Goal: Check status

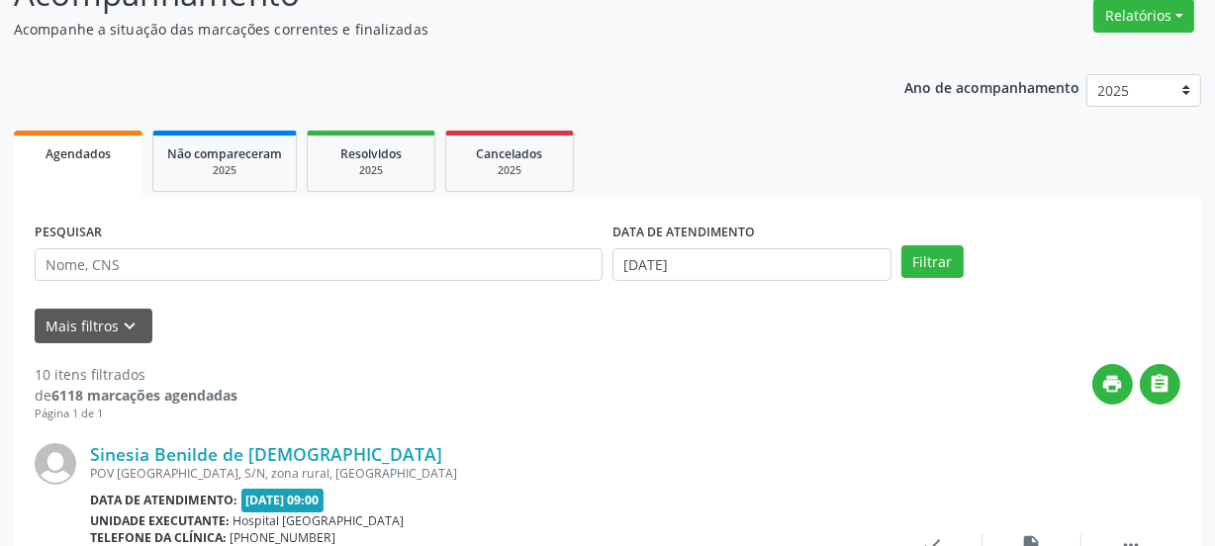
scroll to position [179, 0]
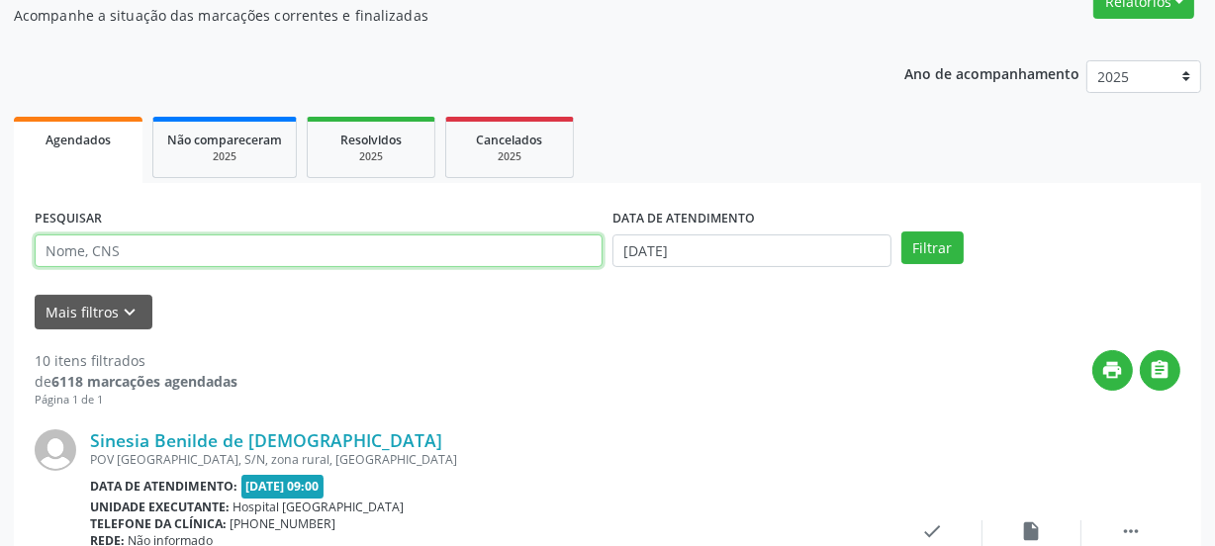
click at [115, 246] on input "text" at bounding box center [319, 252] width 568 height 34
type input "700501468502360"
click at [902, 232] on button "Filtrar" at bounding box center [933, 249] width 62 height 34
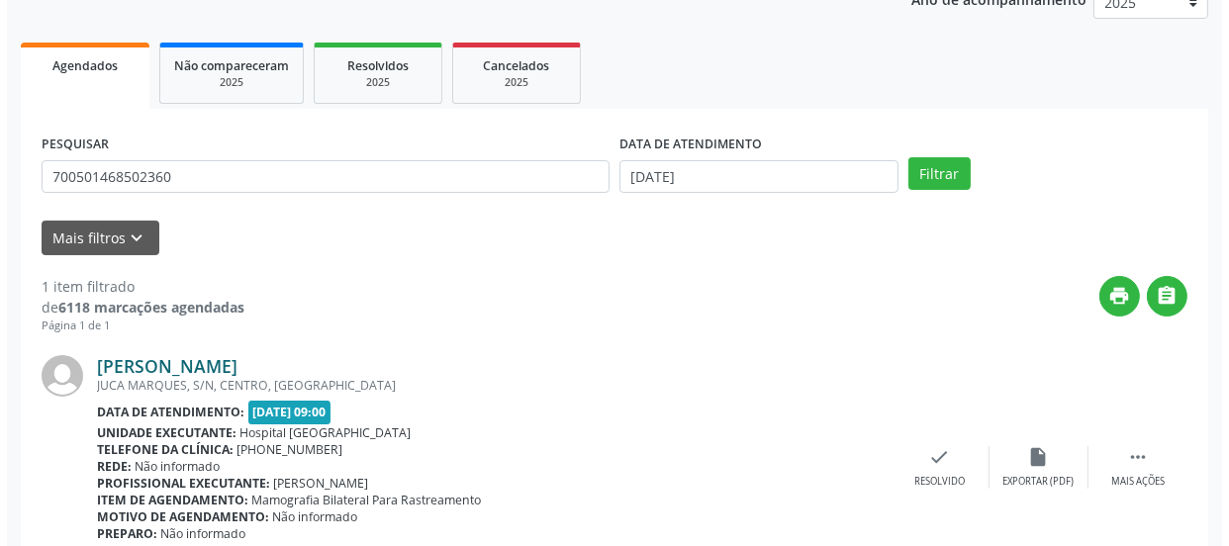
scroll to position [342, 0]
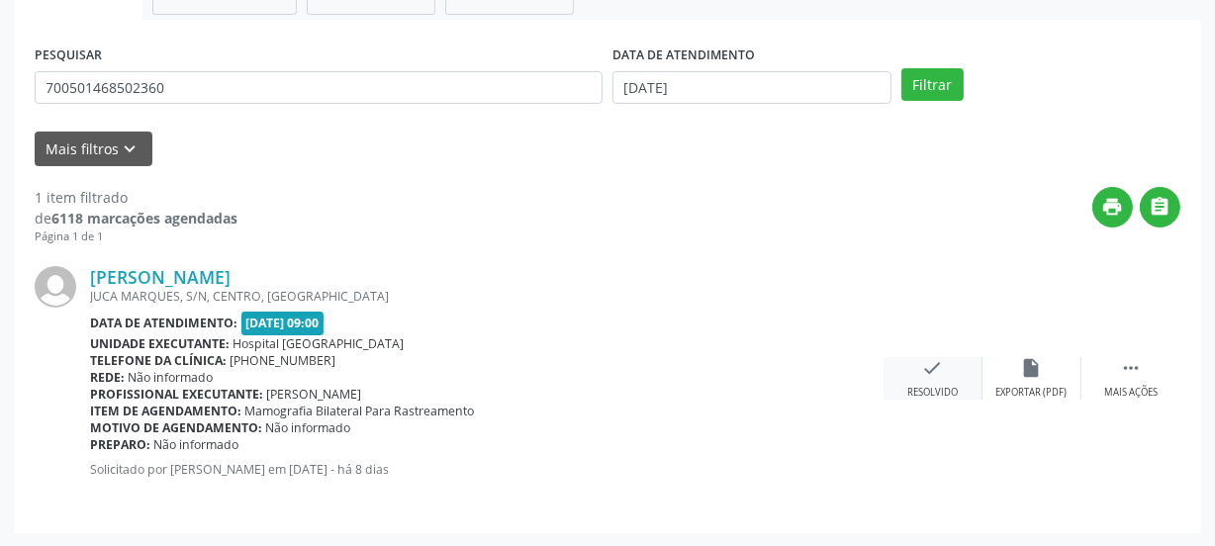
click at [931, 386] on div "Resolvido" at bounding box center [933, 393] width 50 height 14
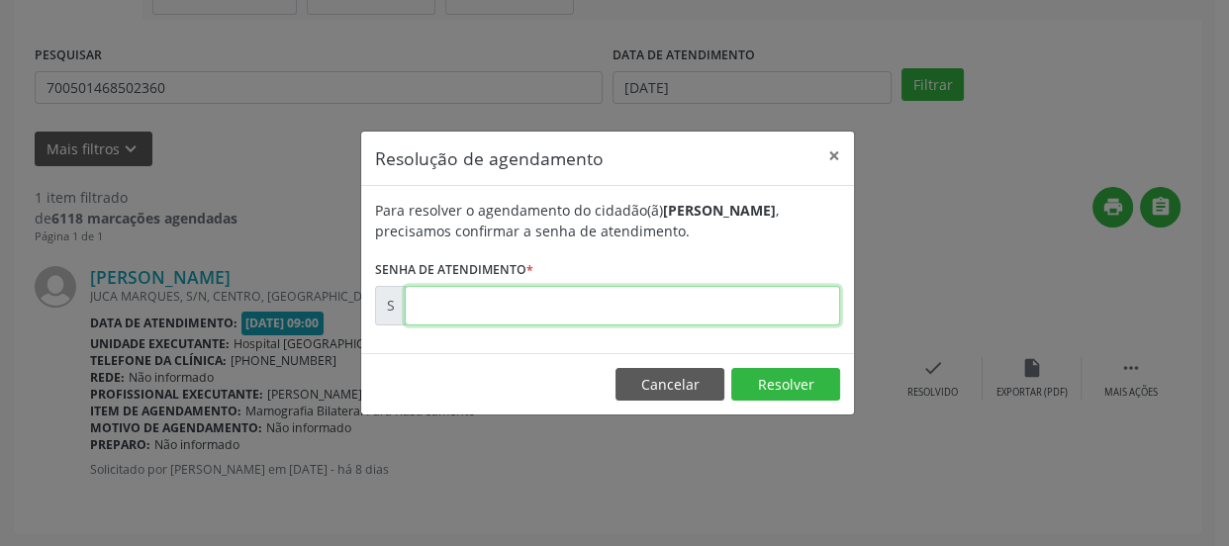
click at [678, 307] on input "text" at bounding box center [622, 306] width 435 height 40
type input "00179515"
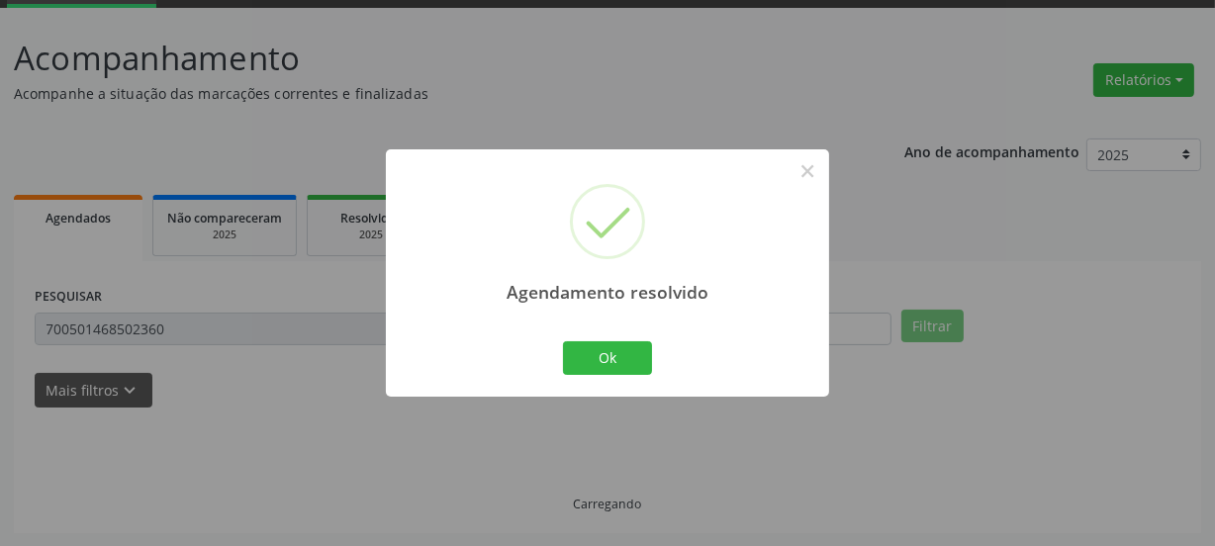
scroll to position [58, 0]
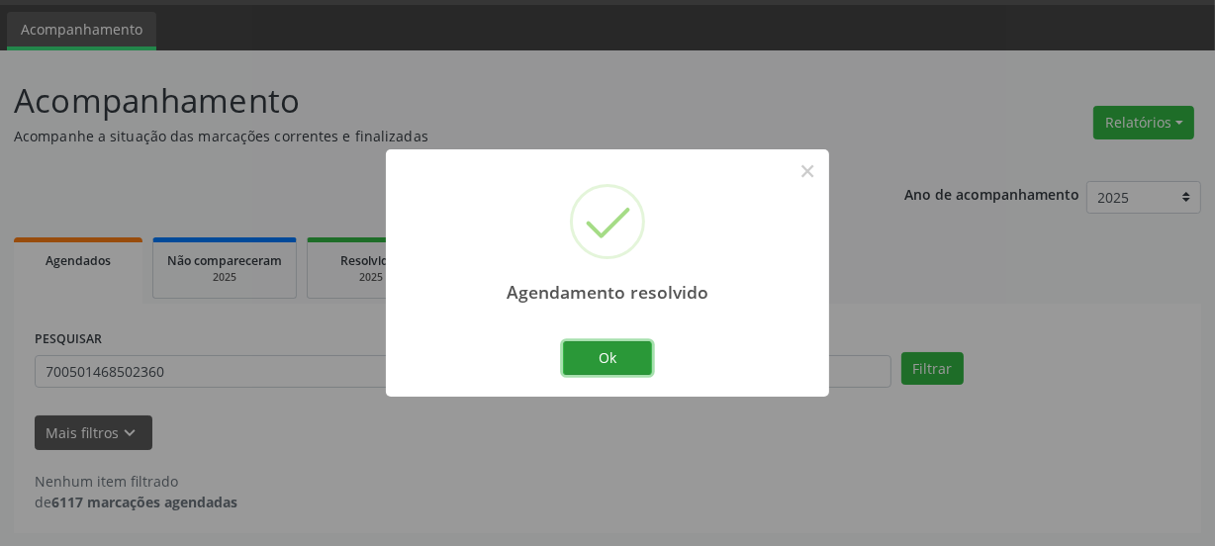
drag, startPoint x: 585, startPoint y: 354, endPoint x: 184, endPoint y: 348, distance: 400.9
click at [584, 354] on button "Ok" at bounding box center [607, 358] width 89 height 34
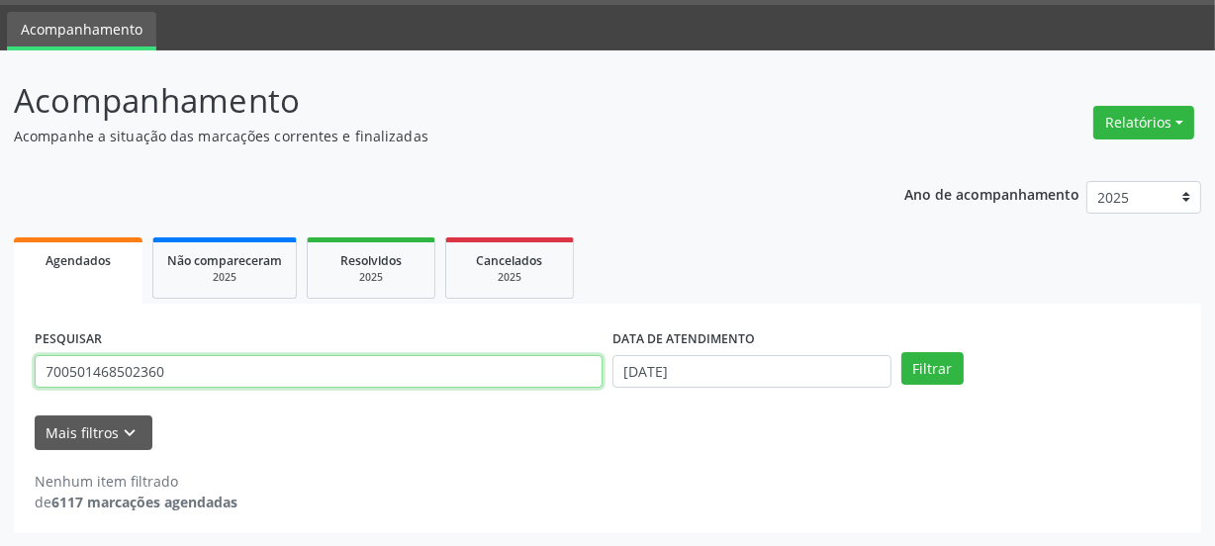
drag, startPoint x: 213, startPoint y: 367, endPoint x: 0, endPoint y: 373, distance: 212.9
click at [0, 372] on div "Acompanhamento Acompanhe a situação das marcações correntes e finalizadas Relat…" at bounding box center [607, 298] width 1215 height 497
paste input "6808226326628"
type input "706808226326628"
click at [902, 352] on button "Filtrar" at bounding box center [933, 369] width 62 height 34
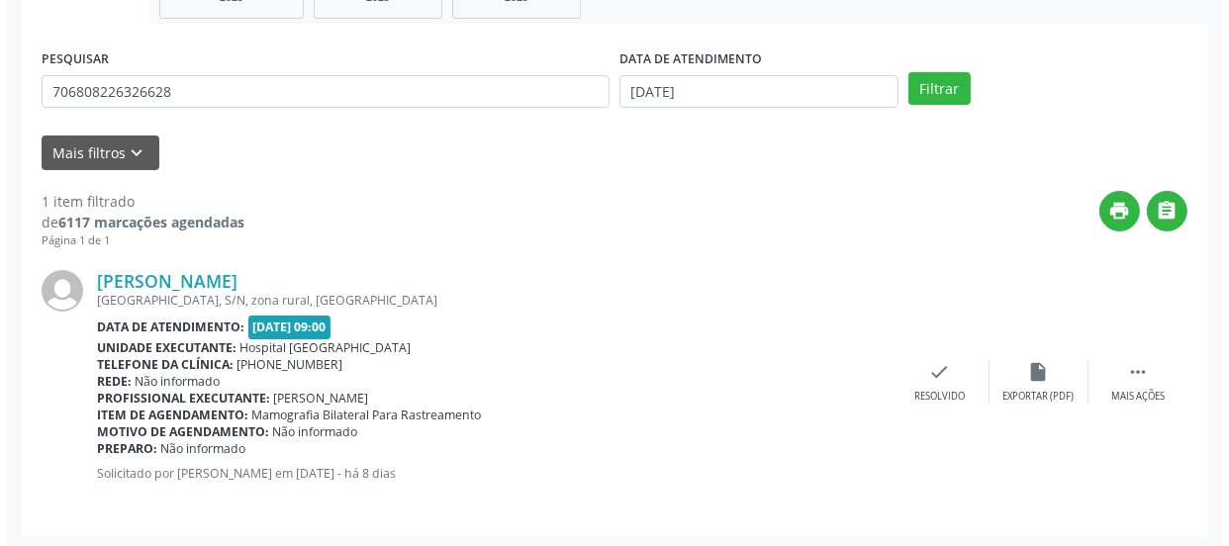
scroll to position [342, 0]
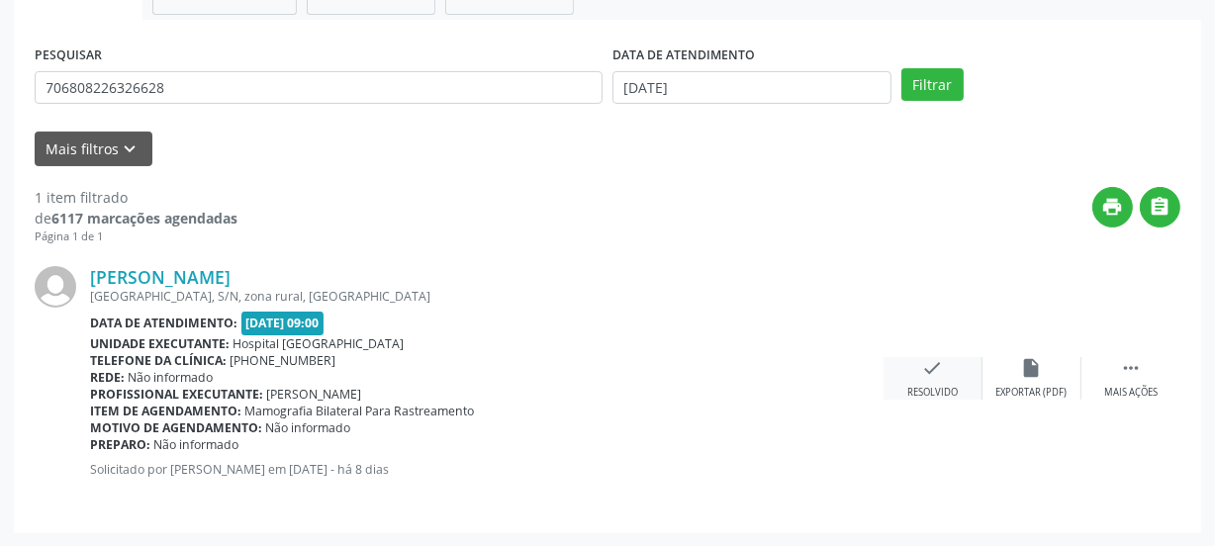
click at [915, 371] on div "check Resolvido" at bounding box center [933, 378] width 99 height 43
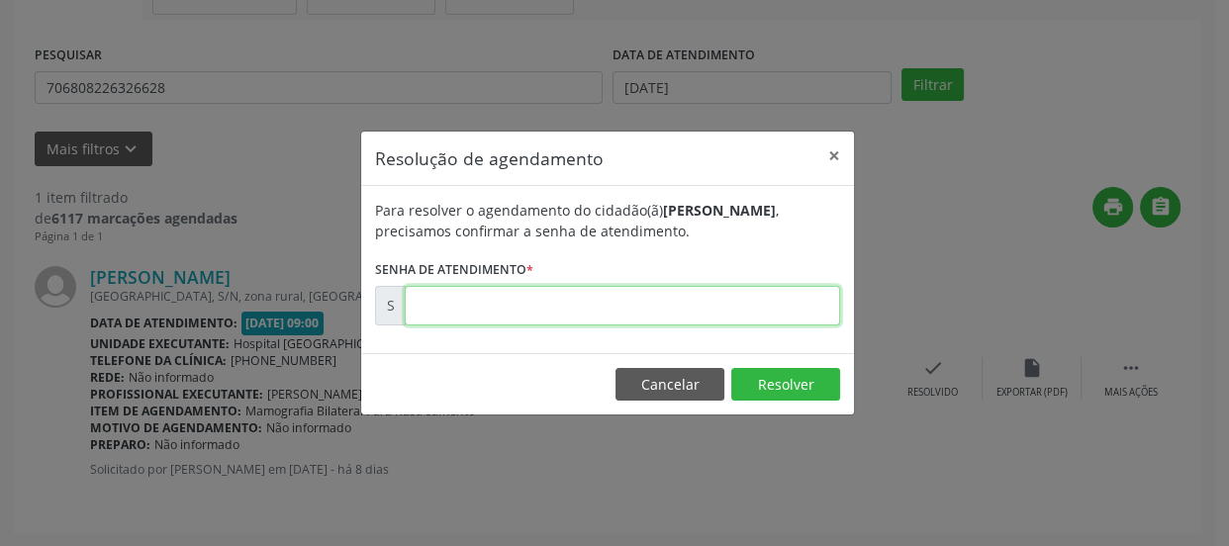
click at [674, 307] on input "text" at bounding box center [622, 306] width 435 height 40
type input "00179514"
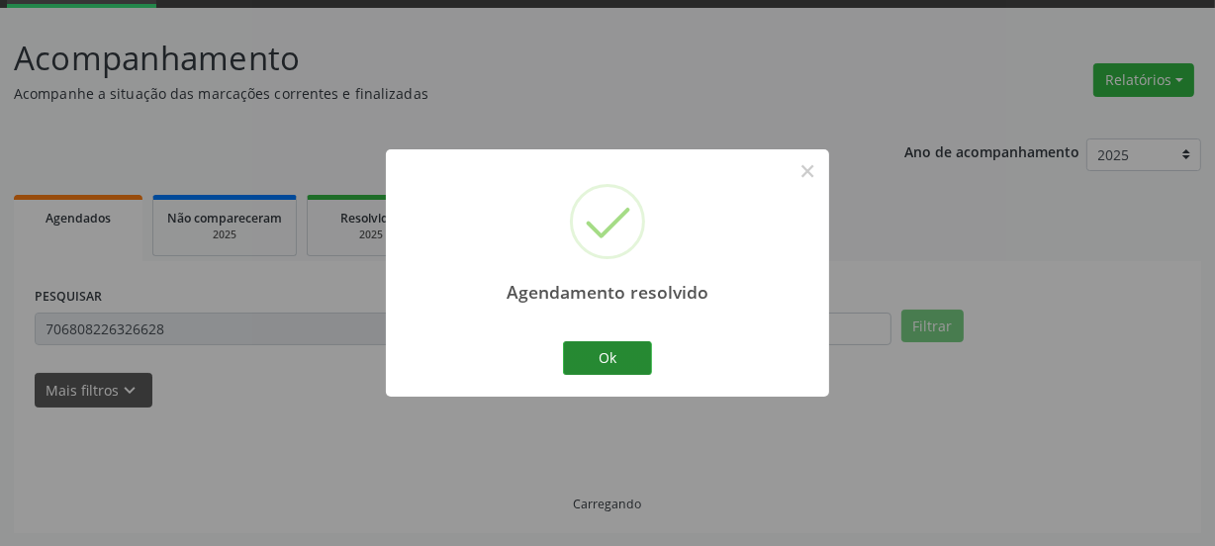
scroll to position [58, 0]
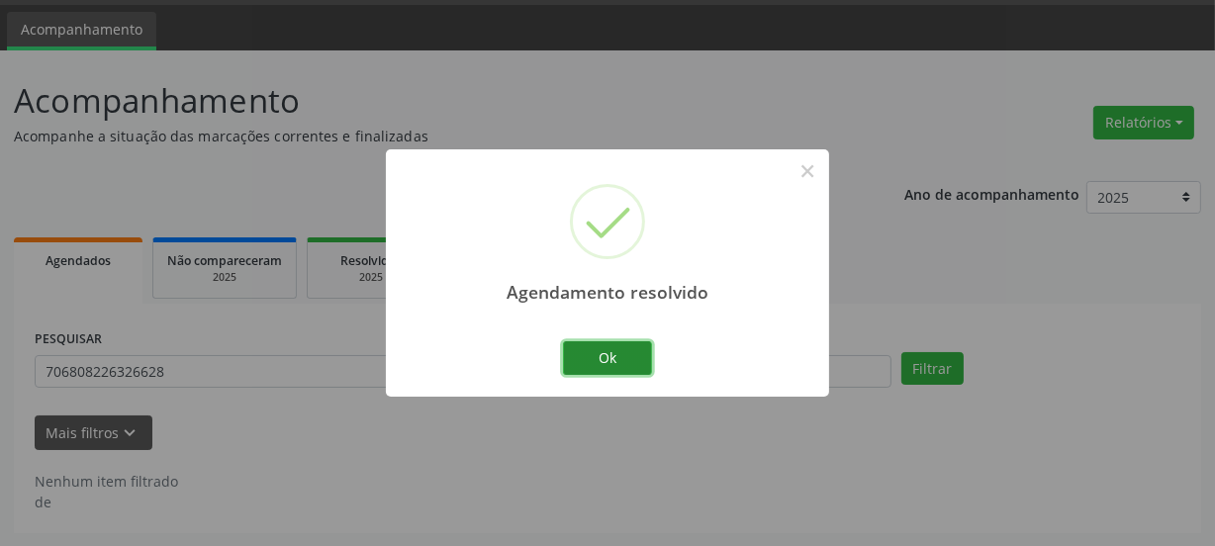
click at [613, 351] on button "Ok" at bounding box center [607, 358] width 89 height 34
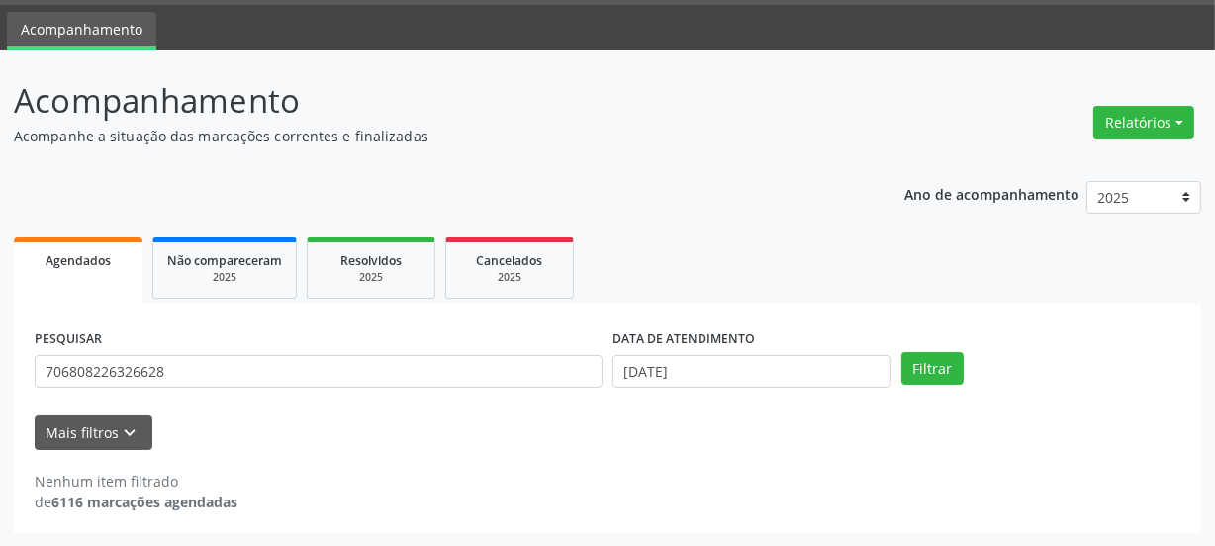
click at [825, 122] on p "Acompanhamento" at bounding box center [429, 100] width 831 height 49
